Goal: Task Accomplishment & Management: Manage account settings

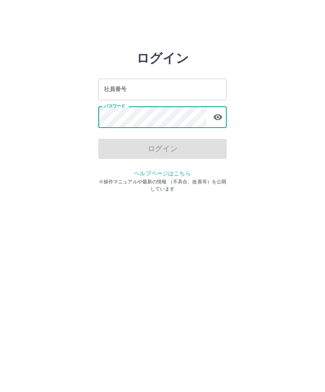
click at [254, 179] on html "ログイン 社員番号 社員番号 パスワード パスワード ログイン ヘルプページはこちら ※操作マニュアルや最新の情報 （不具合、改善等）を公開しています" at bounding box center [162, 89] width 325 height 179
click at [138, 87] on input "社員番号" at bounding box center [162, 89] width 128 height 21
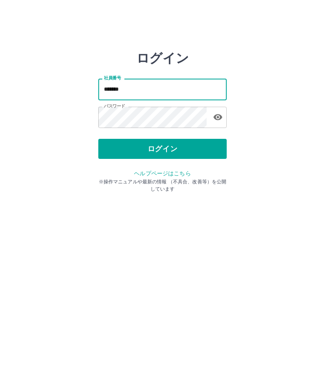
type input "*******"
click at [183, 148] on button "ログイン" at bounding box center [162, 149] width 128 height 20
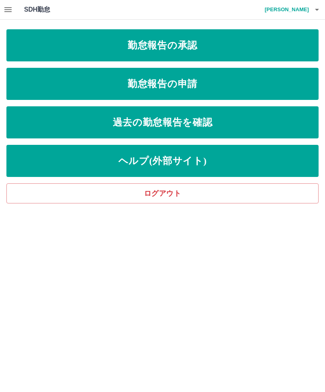
click at [247, 41] on link "勤怠報告の承認" at bounding box center [162, 45] width 312 height 32
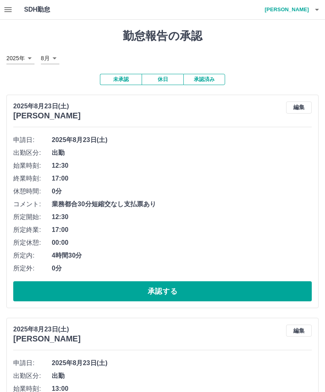
click at [213, 289] on button "承認する" at bounding box center [162, 291] width 299 height 20
click at [215, 289] on button "承認する" at bounding box center [162, 291] width 299 height 20
click at [215, 290] on button "承認する" at bounding box center [162, 291] width 299 height 20
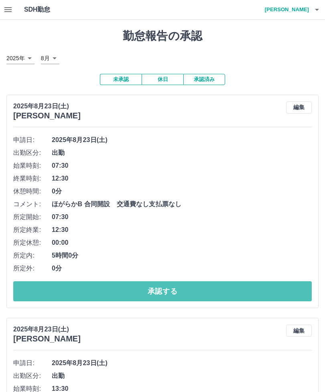
click at [207, 290] on button "承認する" at bounding box center [162, 291] width 299 height 20
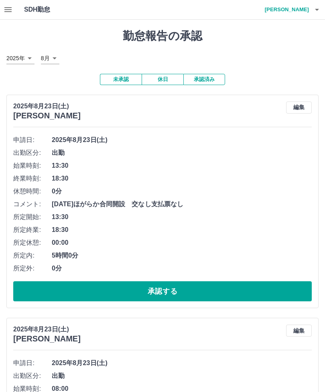
click at [207, 289] on button "承認する" at bounding box center [162, 291] width 299 height 20
click at [208, 289] on button "承認する" at bounding box center [162, 291] width 299 height 20
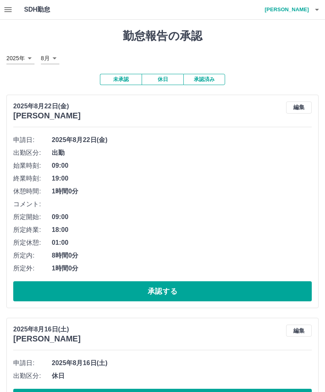
click at [206, 291] on button "承認する" at bounding box center [162, 291] width 299 height 20
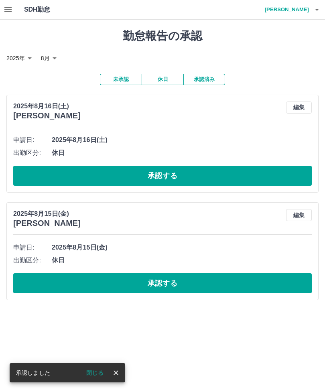
click at [229, 171] on button "承認する" at bounding box center [162, 176] width 299 height 20
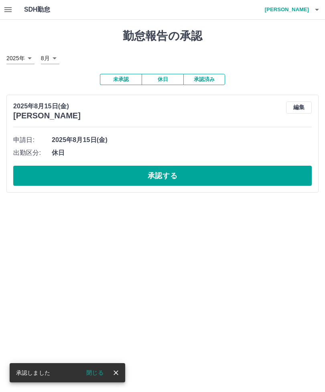
click at [222, 169] on button "承認する" at bounding box center [162, 176] width 299 height 20
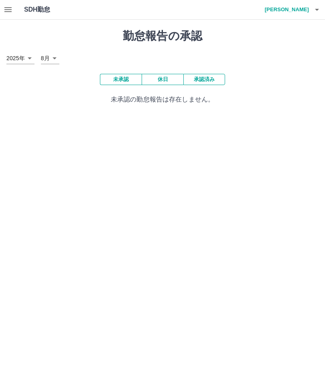
click at [324, 114] on html "SDH勤怠 [PERSON_NAME] 勤怠報告の承認 [DATE] **** 8月 * 未承認 休日 承認済み 未承認の勤怠報告は存在しません。 SDH勤怠" at bounding box center [162, 57] width 325 height 114
